Goal: Information Seeking & Learning: Learn about a topic

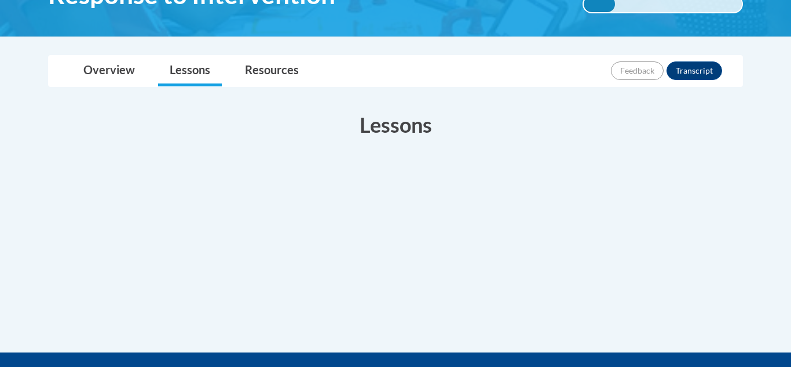
scroll to position [227, 0]
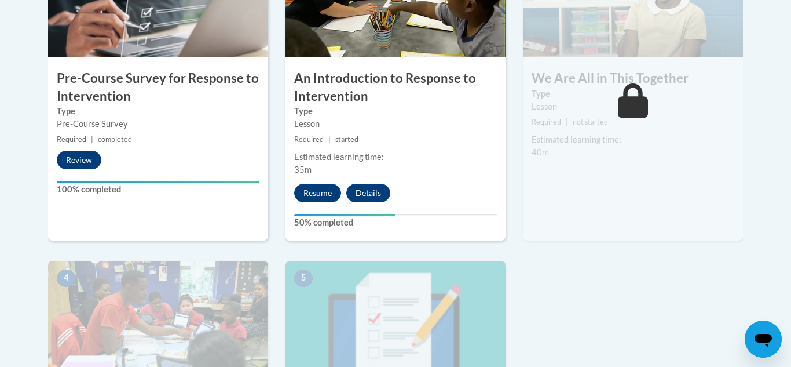
scroll to position [0, 0]
click at [320, 191] on button "Resume" at bounding box center [317, 193] width 47 height 19
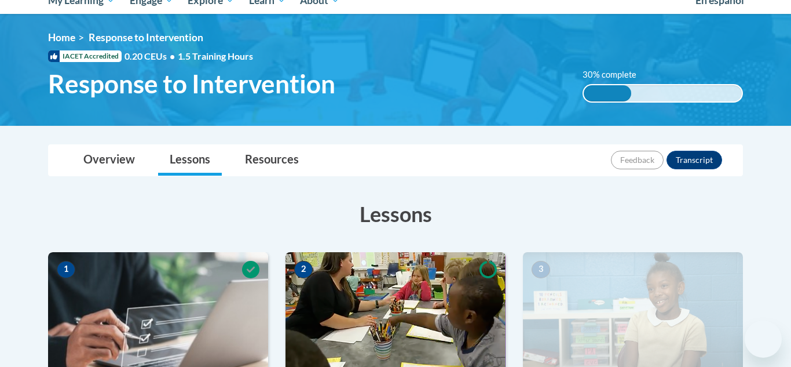
scroll to position [211, 0]
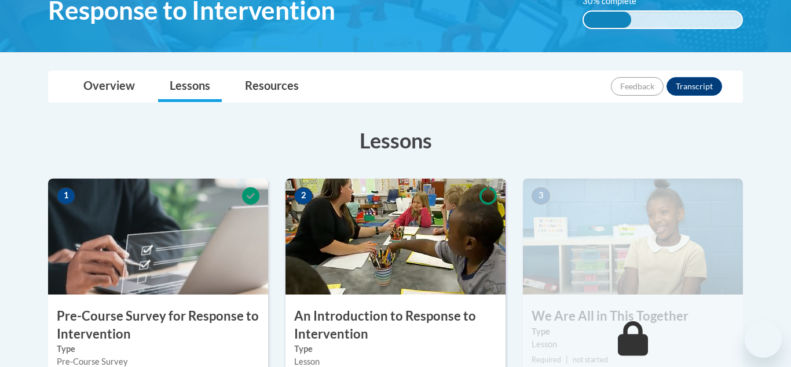
click at [326, 319] on h3 "An Introduction to Response to Intervention" at bounding box center [396, 325] width 220 height 36
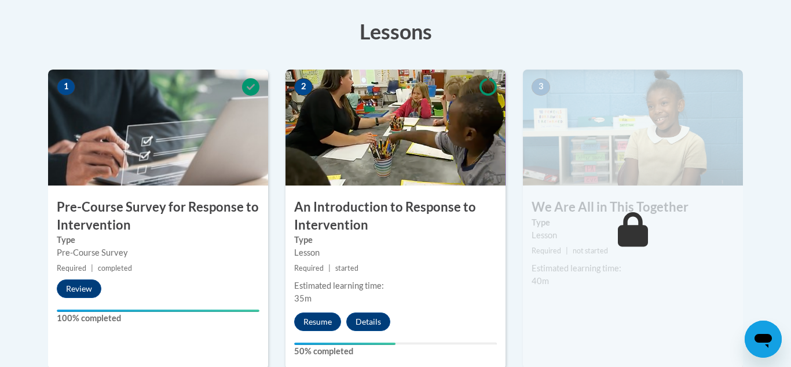
scroll to position [0, 0]
click at [326, 319] on button "Resume" at bounding box center [317, 321] width 47 height 19
